Goal: Information Seeking & Learning: Learn about a topic

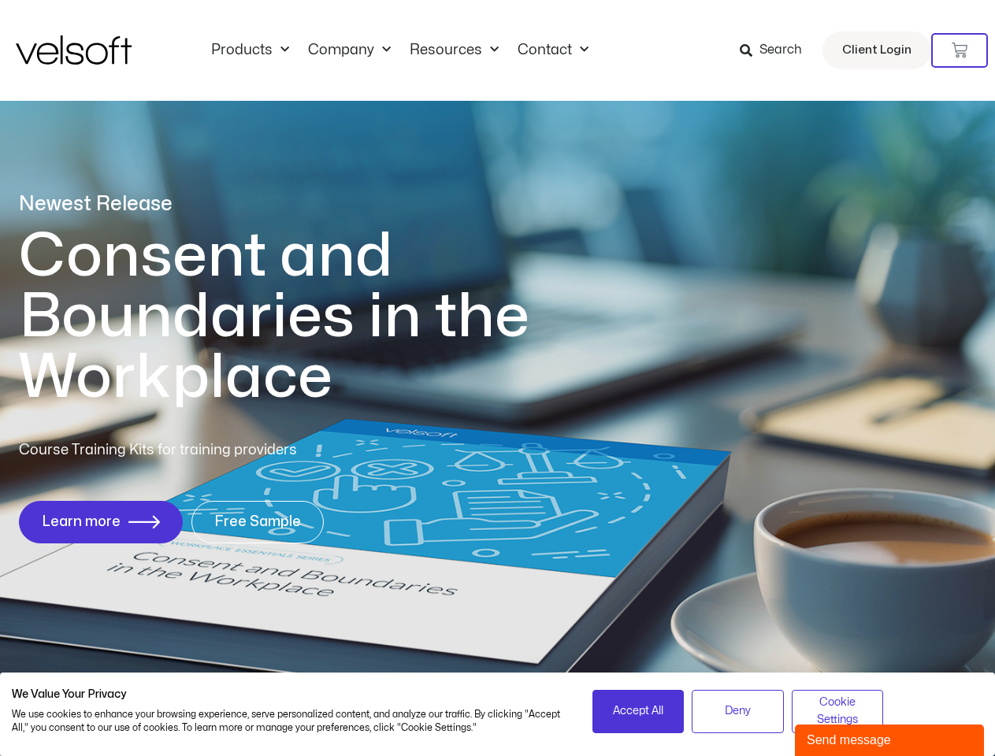
click at [497, 378] on h1 "Consent and Boundaries in the Workplace" at bounding box center [306, 317] width 575 height 182
click at [959, 50] on icon at bounding box center [959, 51] width 16 height 16
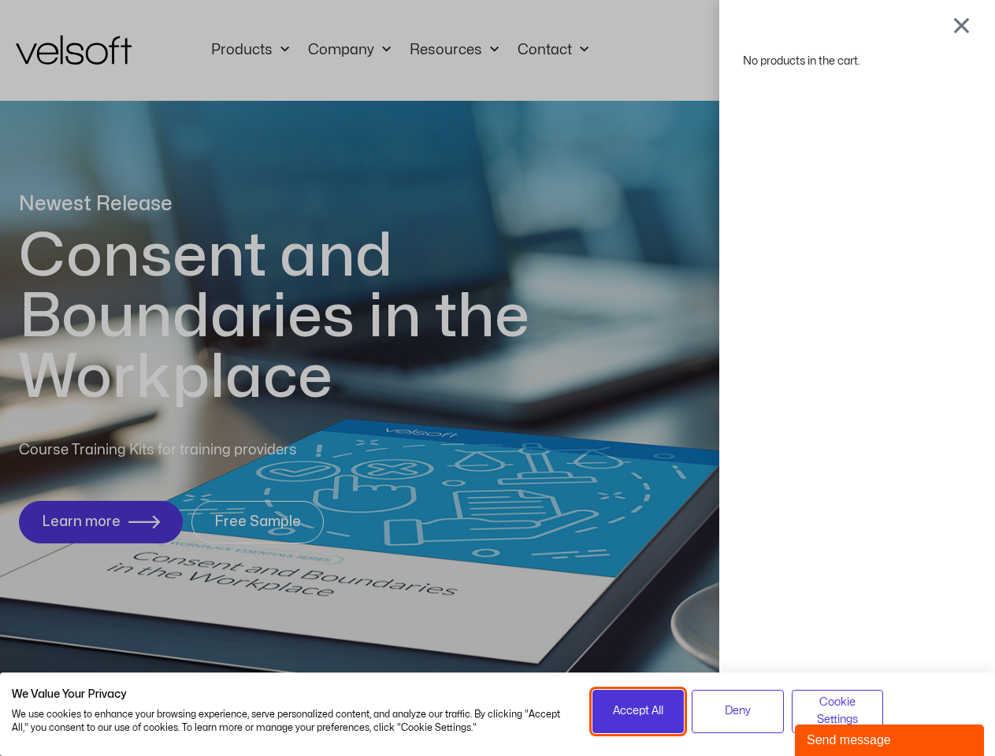
click at [638, 711] on span "Accept All" at bounding box center [638, 710] width 50 height 17
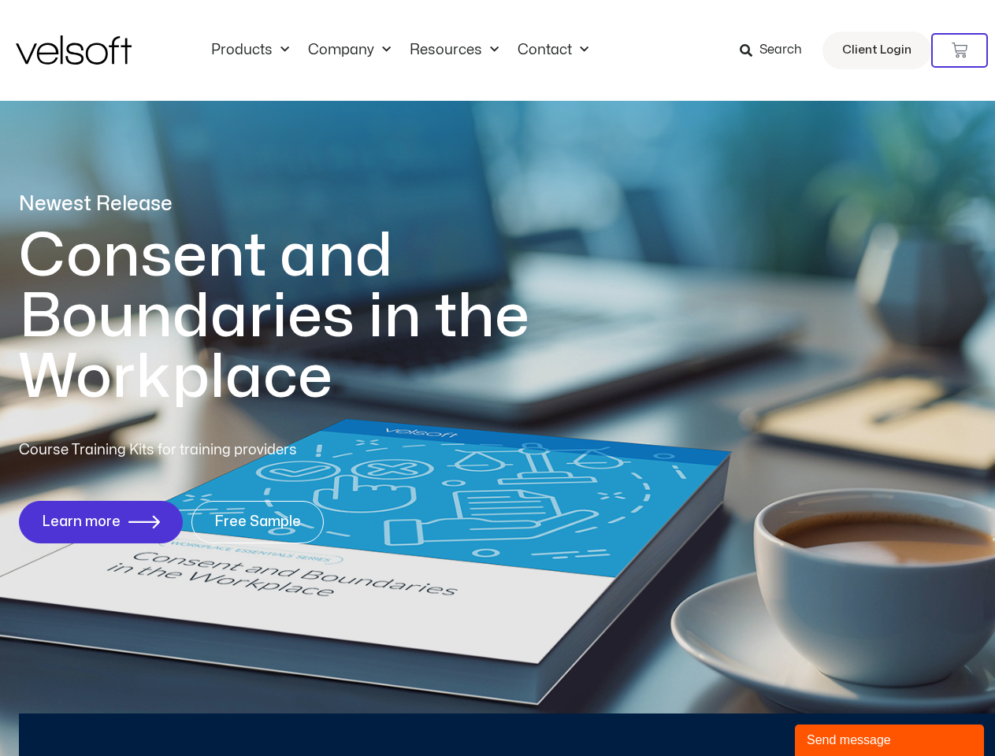
click at [498, 378] on div "No products in the cart." at bounding box center [498, 378] width 0 height 0
click at [837, 711] on div "Newest Release Consent and Boundaries in the Workplace Course Training Kits for…" at bounding box center [497, 376] width 995 height 765
click at [889, 740] on div "Send message" at bounding box center [888, 740] width 165 height 19
